Goal: Obtain resource: Download file/media

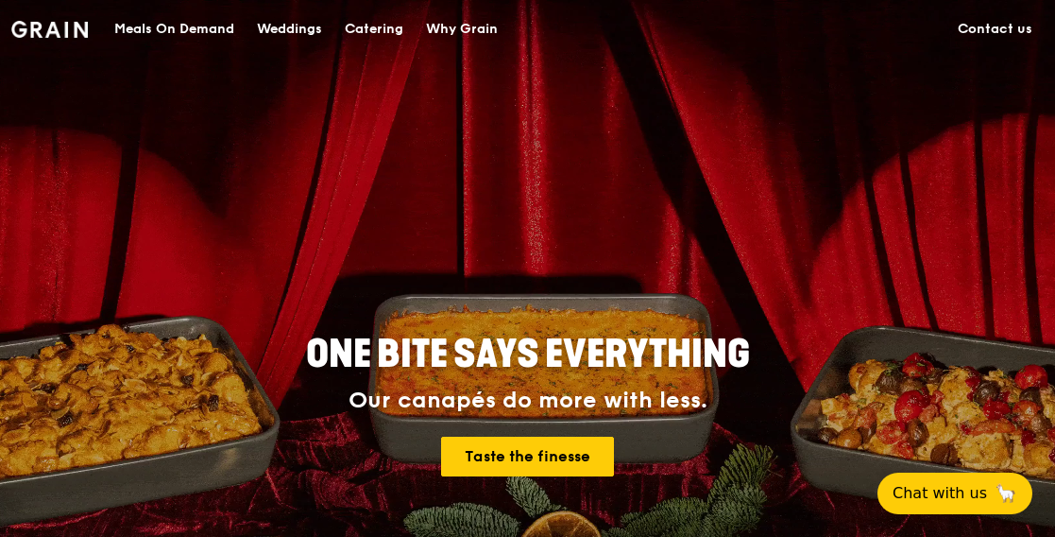
click at [308, 23] on div "Weddings" at bounding box center [289, 29] width 65 height 57
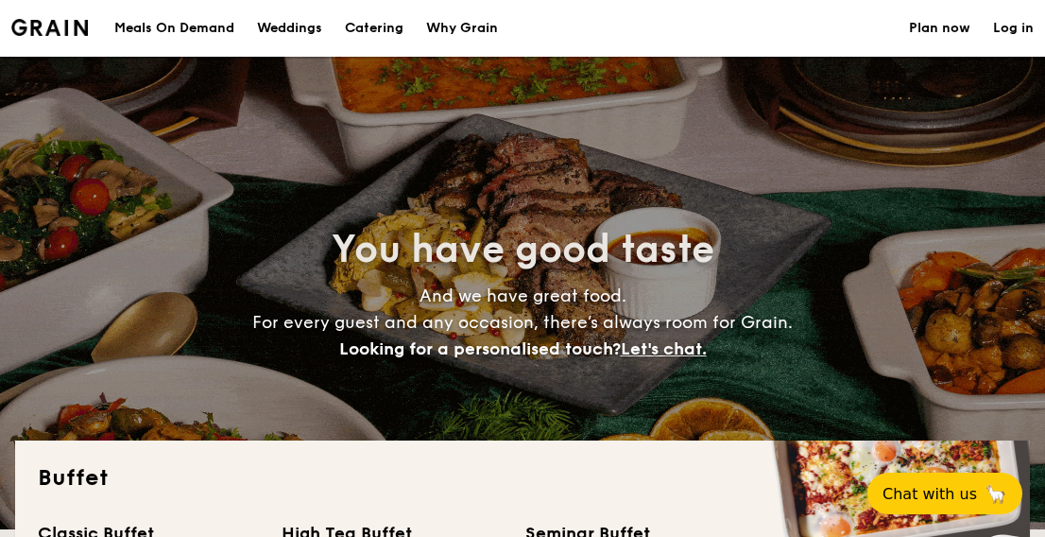
select select
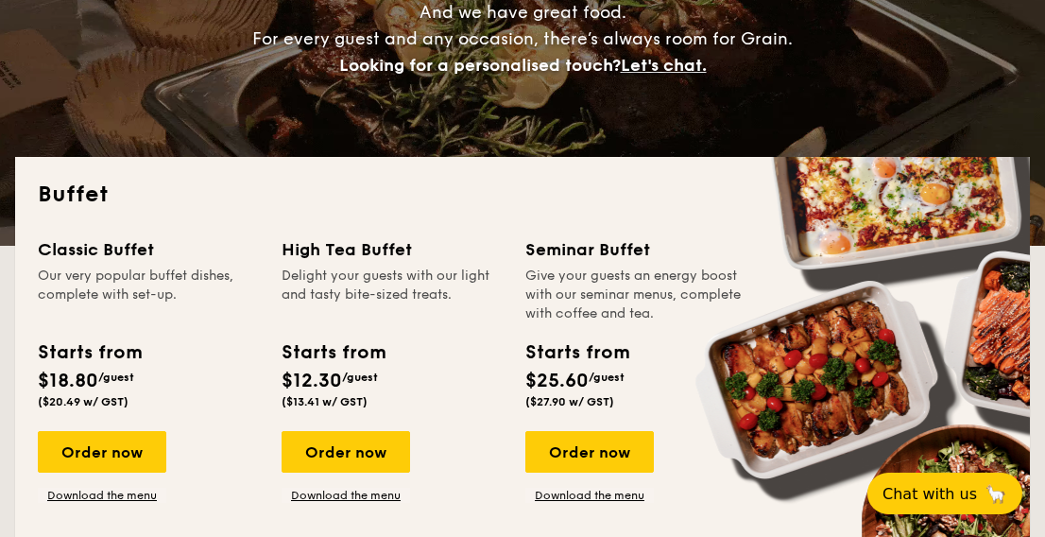
scroll to position [378, 0]
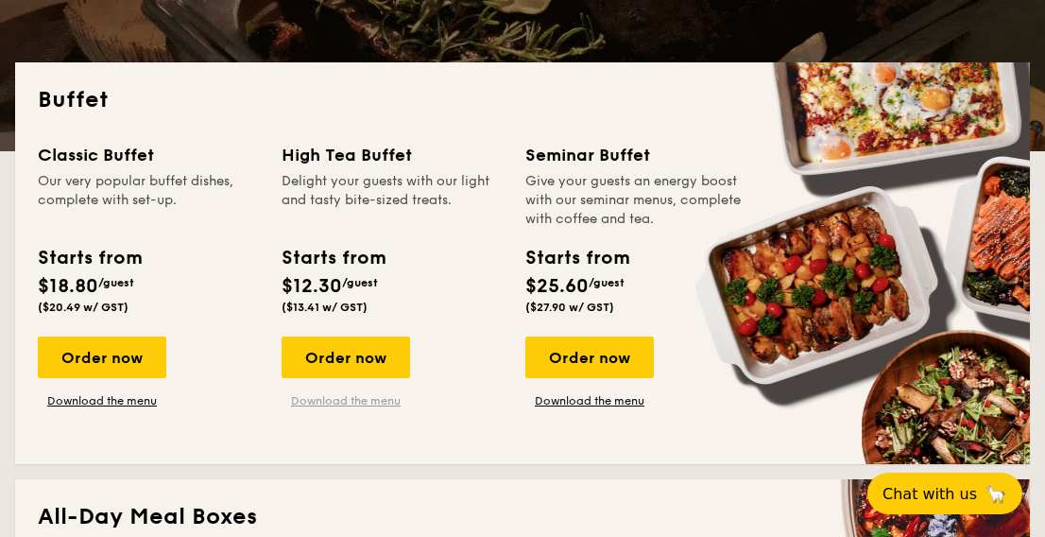
click at [368, 402] on link "Download the menu" at bounding box center [346, 400] width 128 height 15
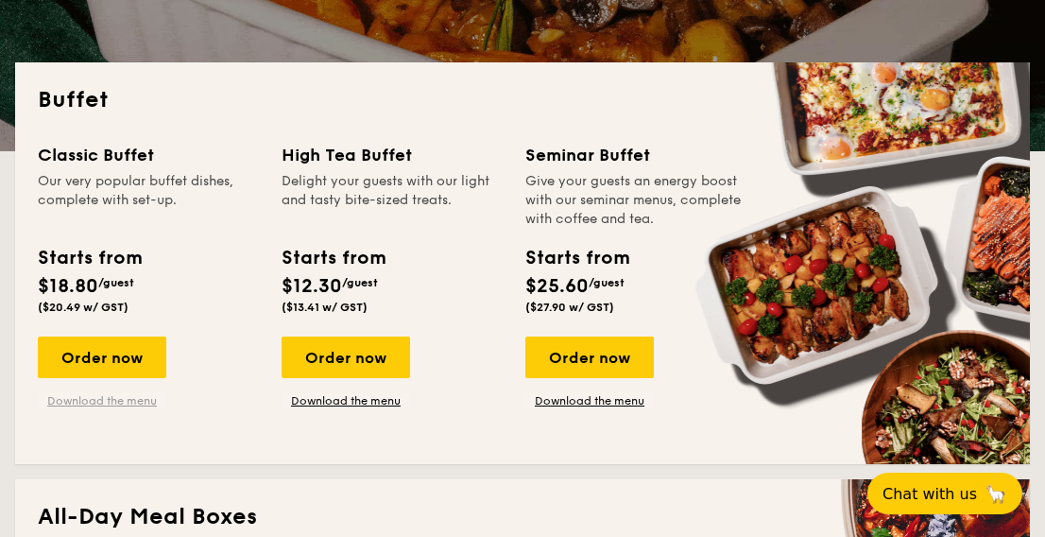
click at [113, 406] on link "Download the menu" at bounding box center [102, 400] width 128 height 15
